Goal: Check status

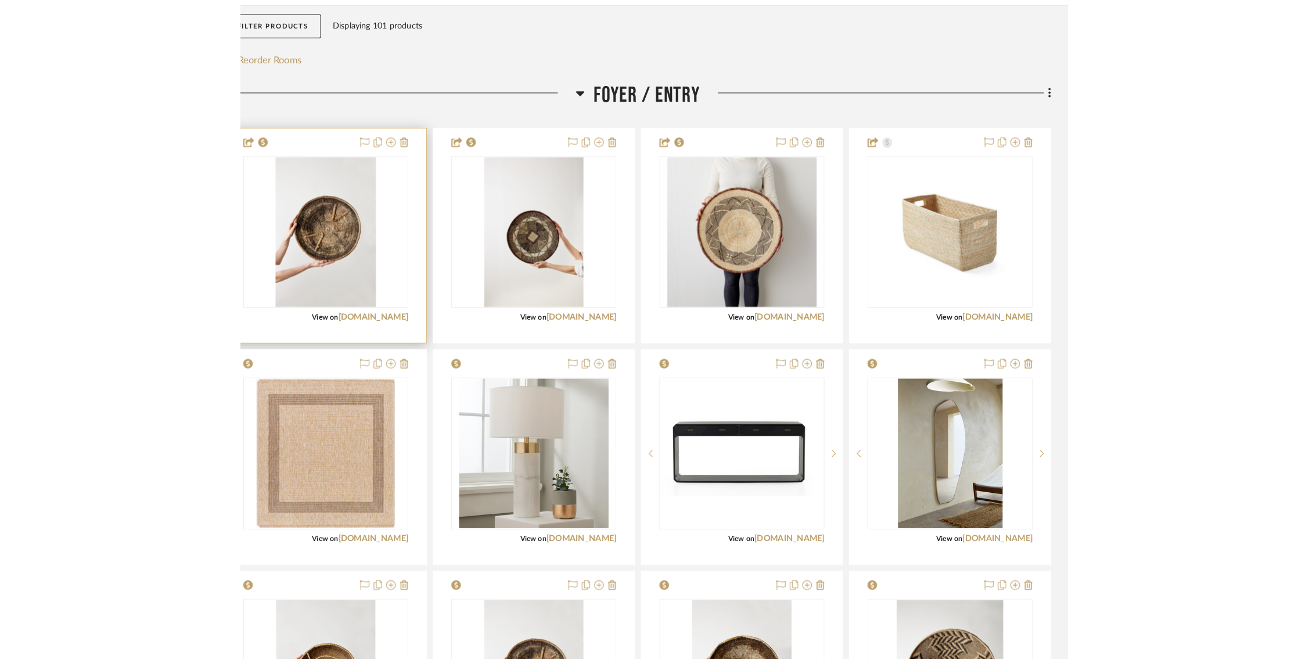
scroll to position [213, 14]
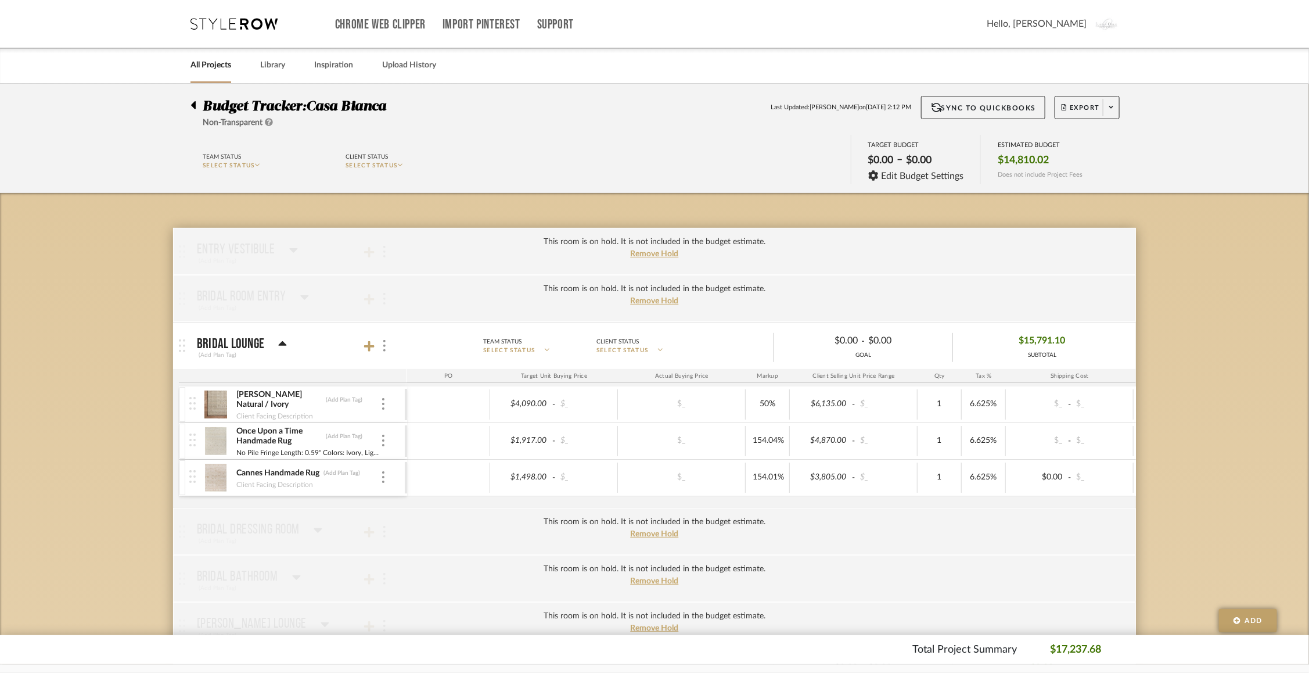
click at [215, 402] on img at bounding box center [216, 404] width 28 height 28
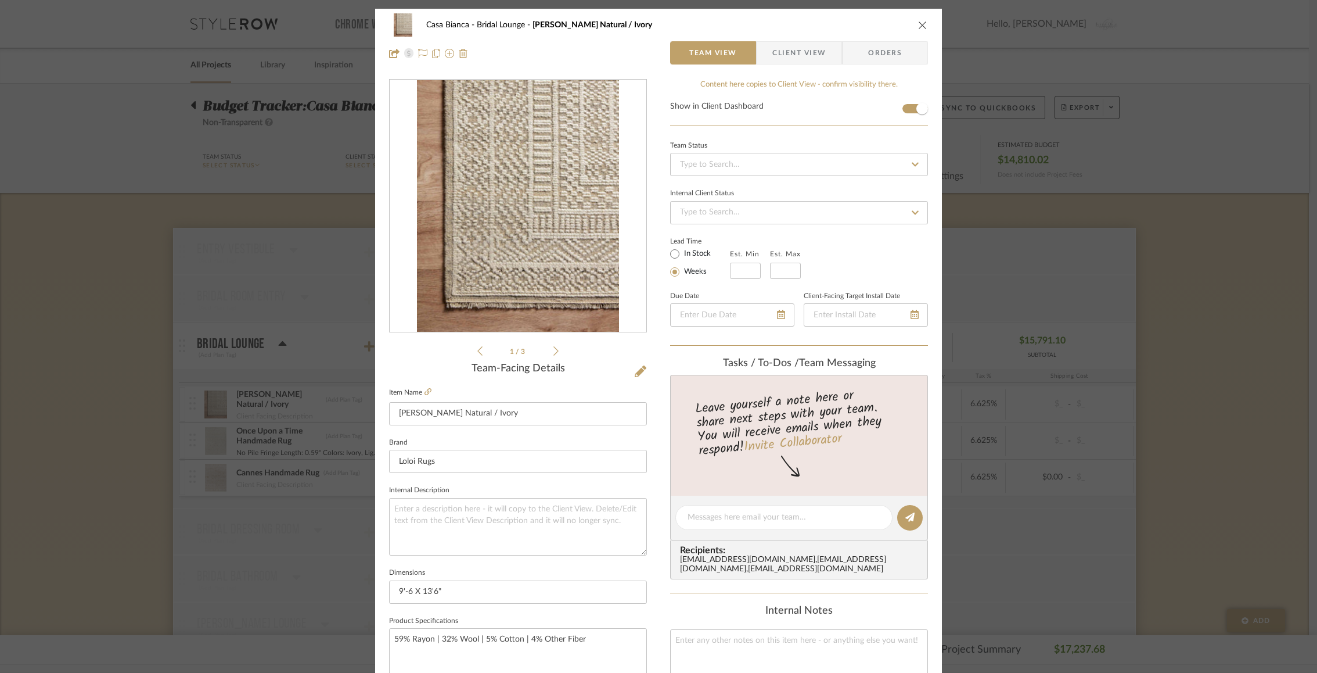
click at [553, 341] on div "1 / 3" at bounding box center [518, 218] width 258 height 279
click at [553, 344] on ul "1 / 3" at bounding box center [517, 351] width 81 height 14
click at [553, 350] on icon at bounding box center [555, 351] width 5 height 10
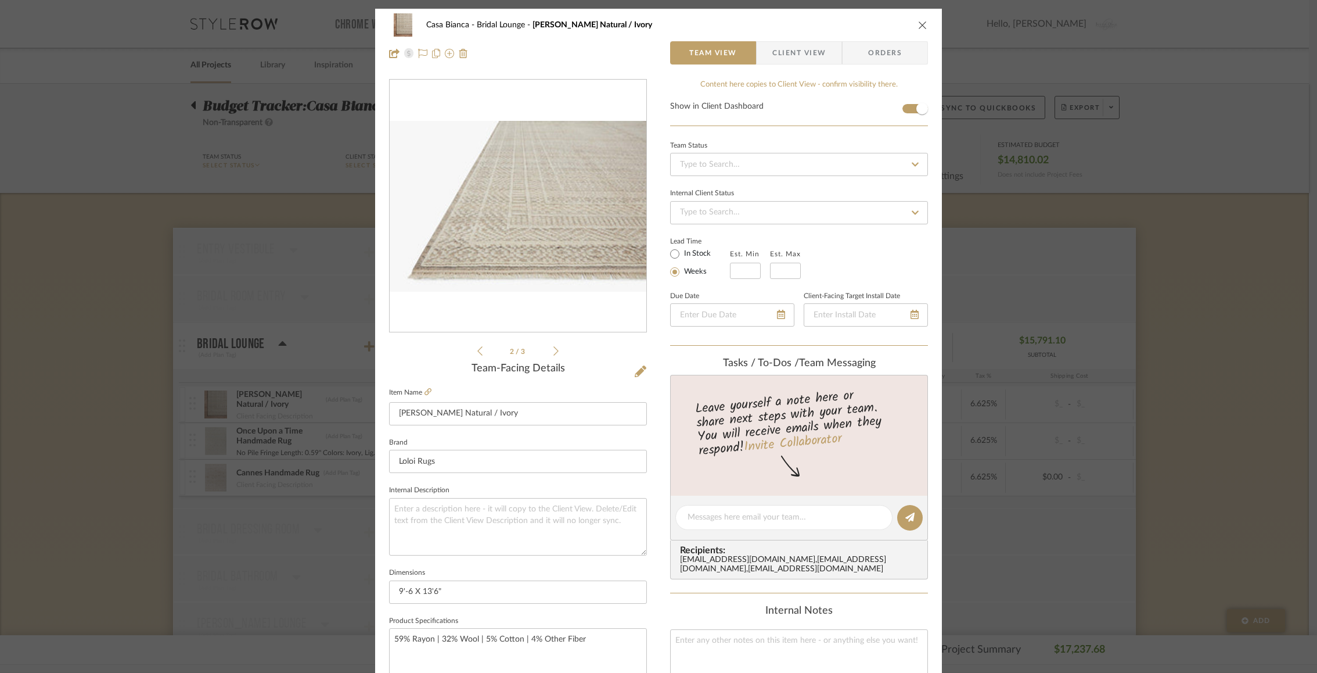
click at [553, 350] on icon at bounding box center [555, 351] width 5 height 10
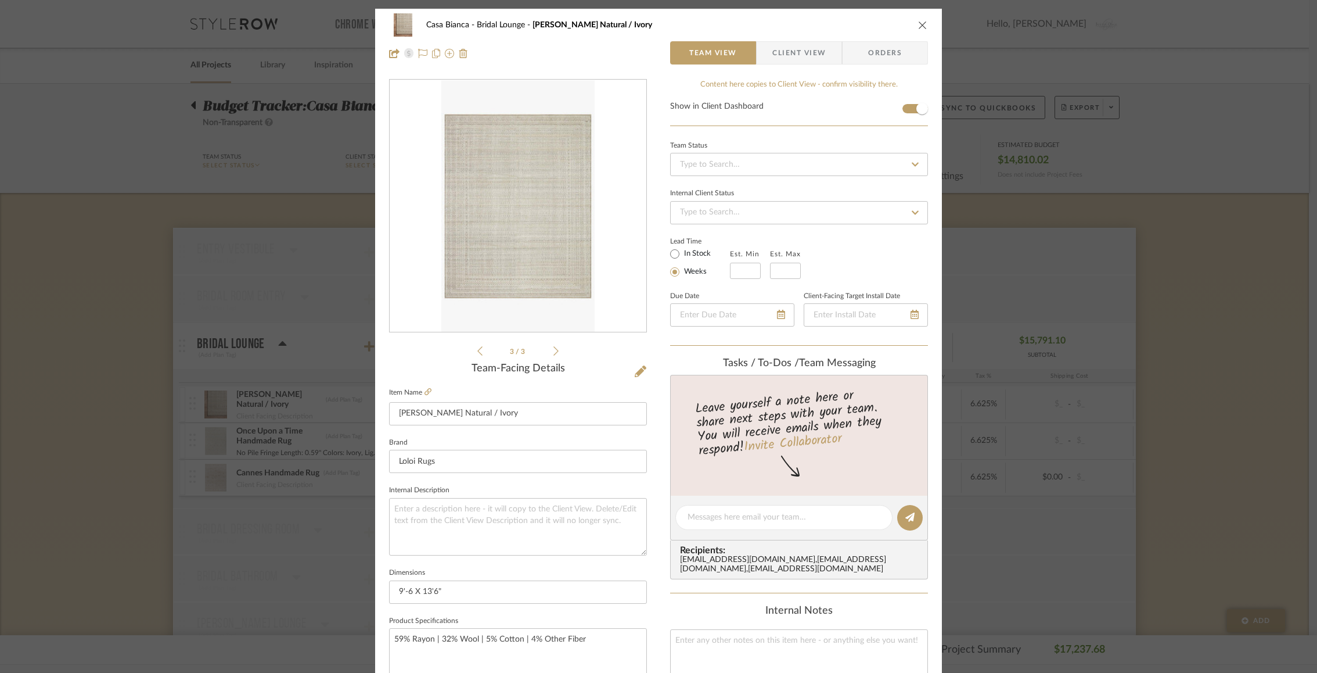
click at [553, 350] on icon at bounding box center [555, 351] width 5 height 10
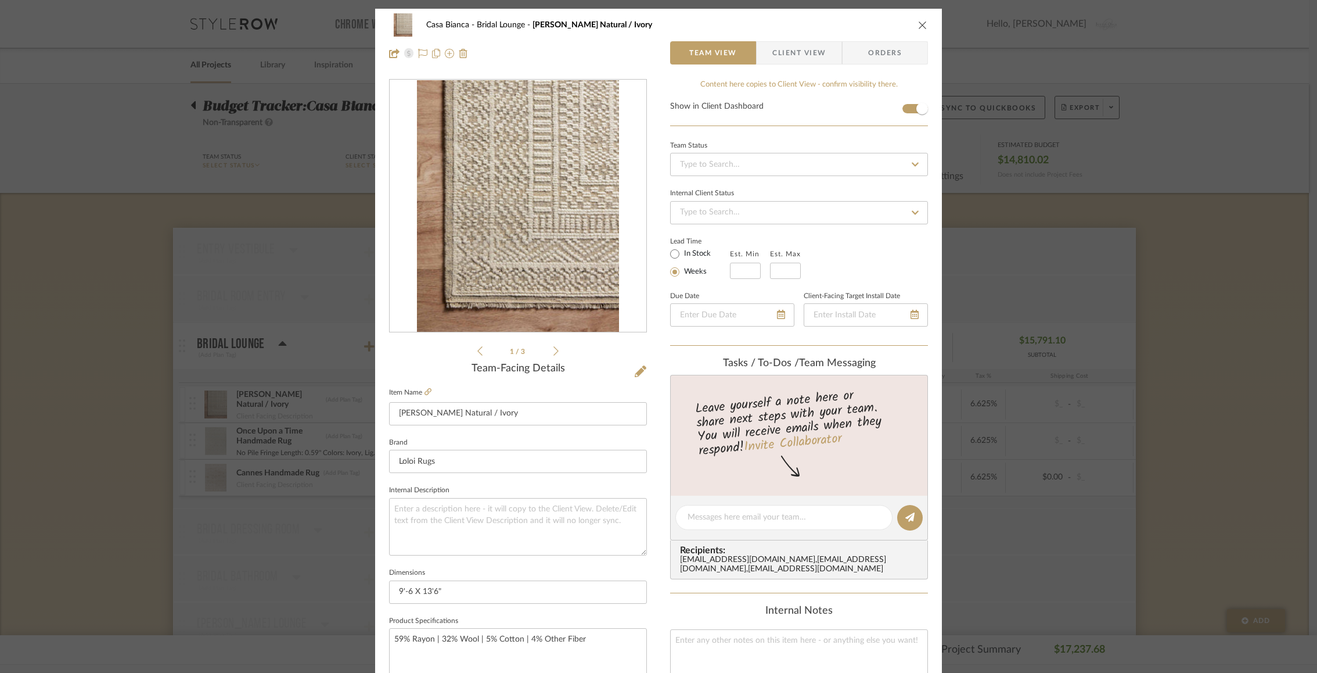
click at [553, 350] on icon at bounding box center [555, 351] width 5 height 10
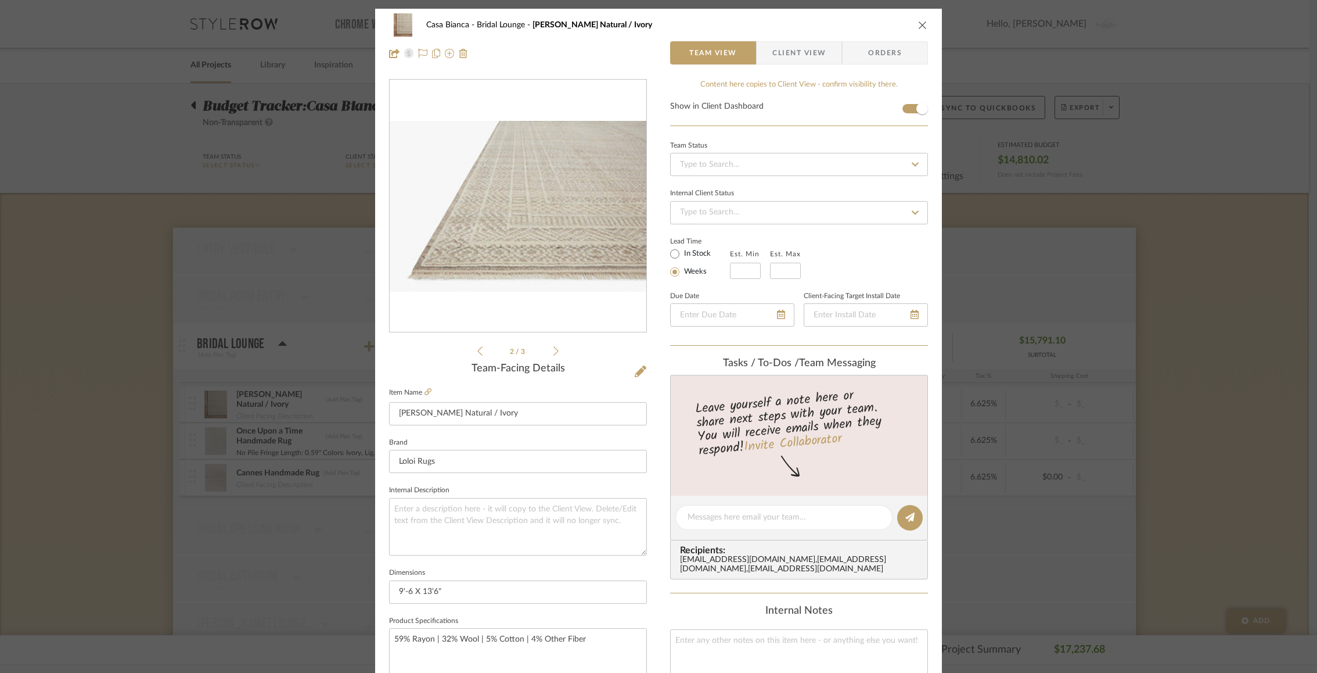
click at [918, 24] on icon "close" at bounding box center [922, 24] width 9 height 9
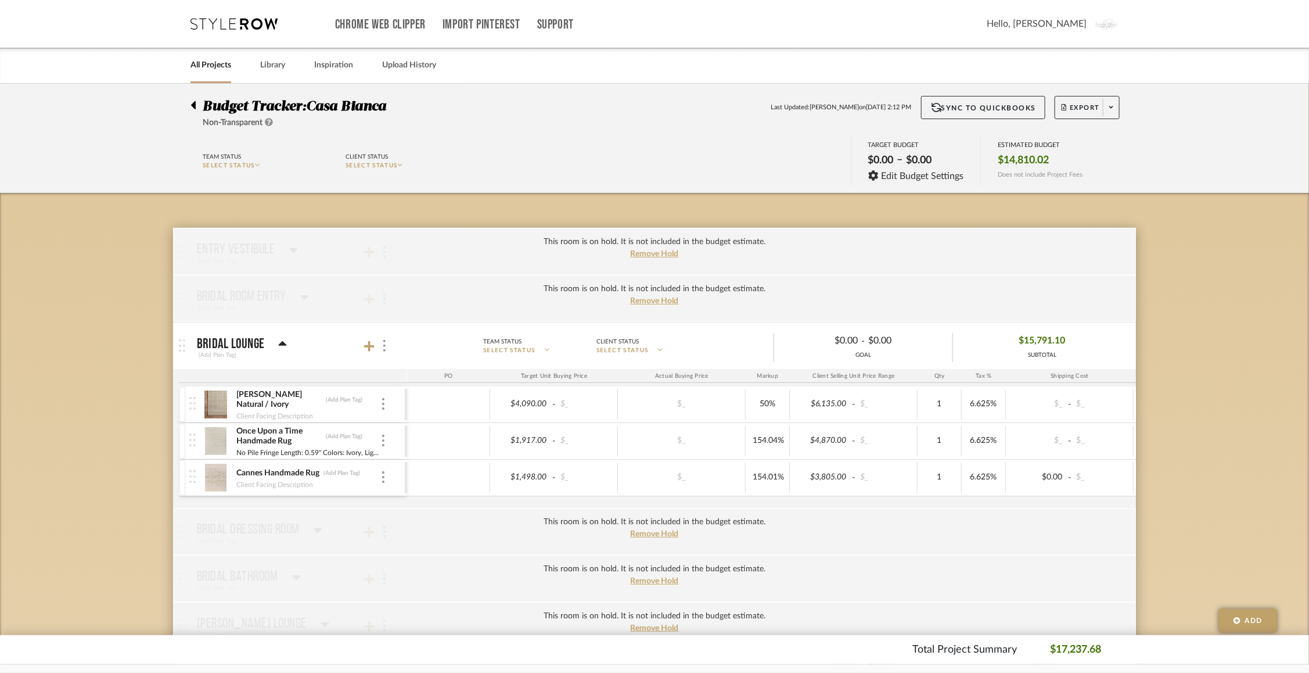
click at [215, 438] on img at bounding box center [216, 441] width 28 height 28
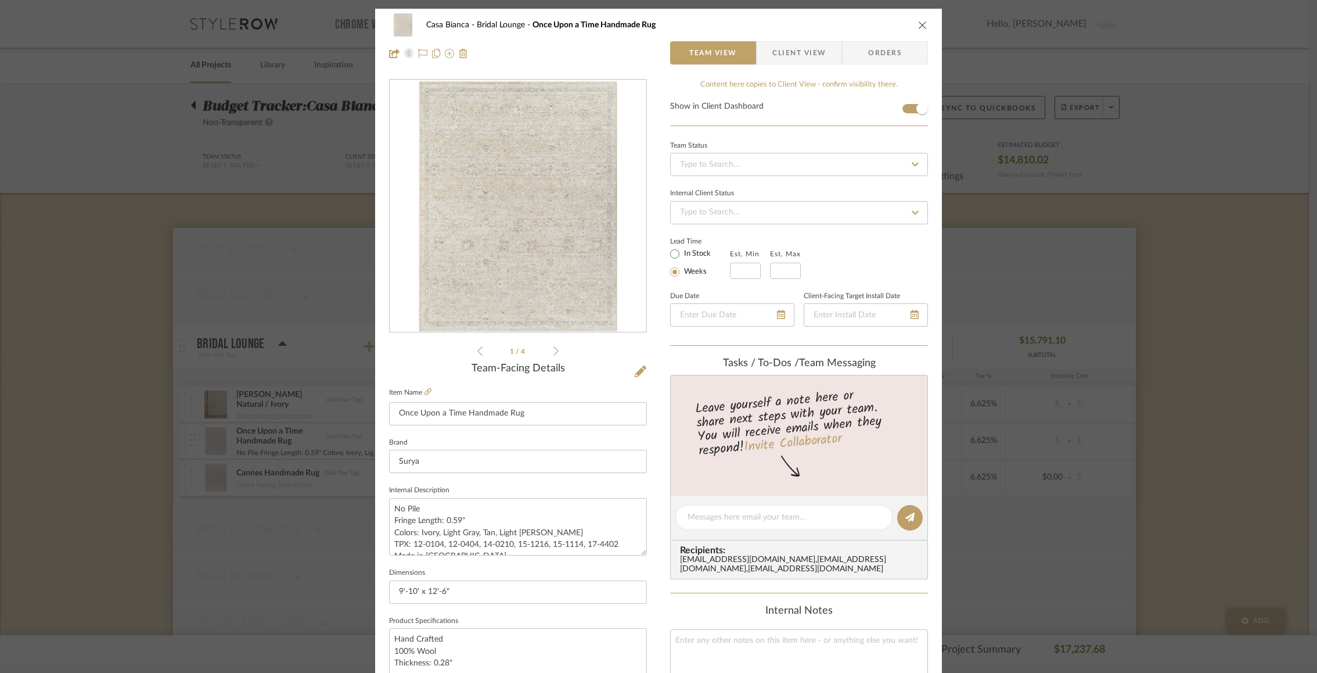
click at [919, 20] on icon "close" at bounding box center [922, 24] width 9 height 9
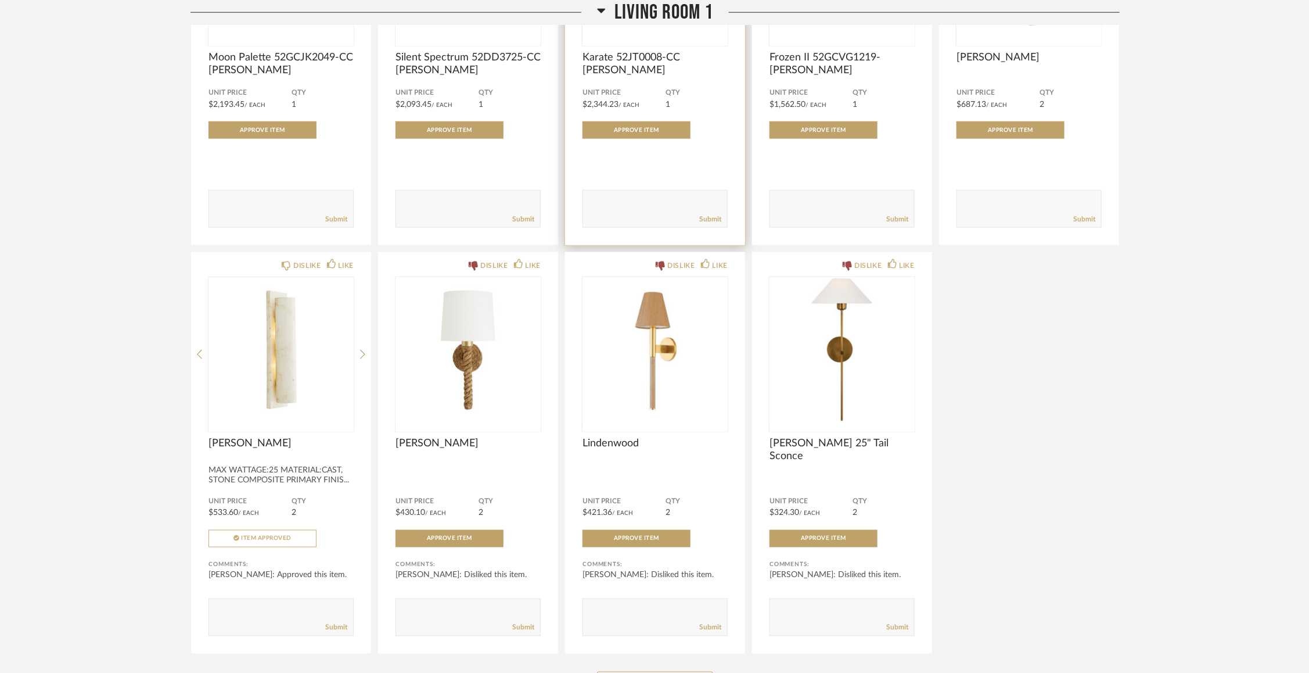
scroll to position [795, 0]
